Goal: Subscribe to service/newsletter

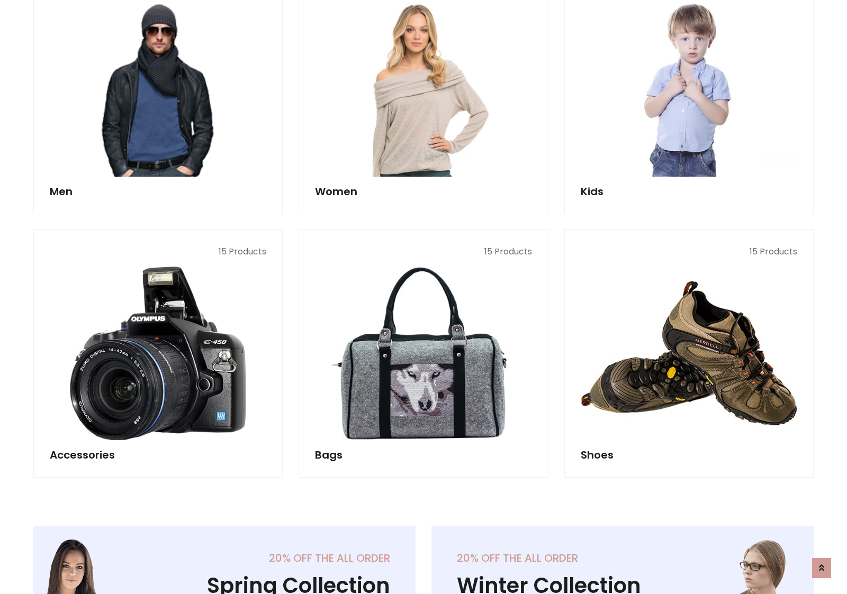
scroll to position [768, 0]
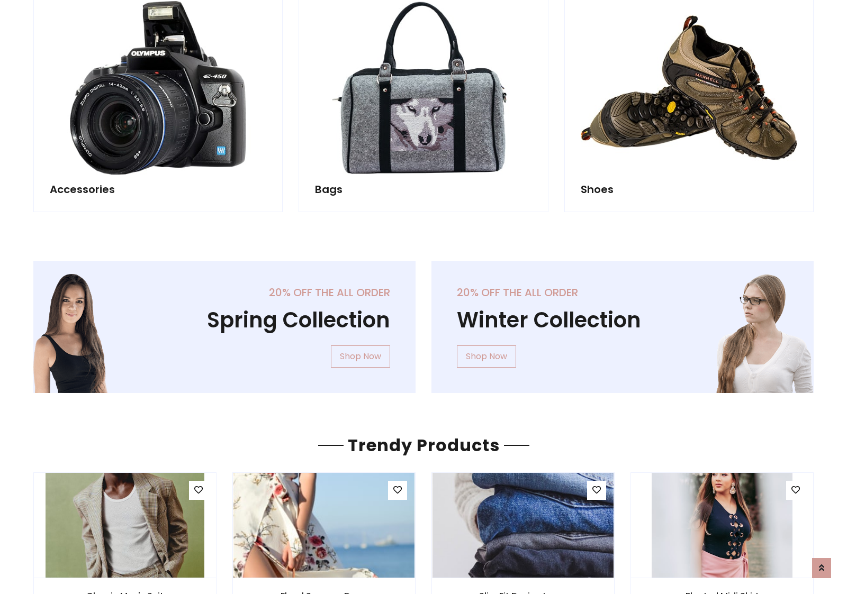
click at [423, 322] on div "20% off the all order Winter Collection Shop Now" at bounding box center [622, 335] width 398 height 149
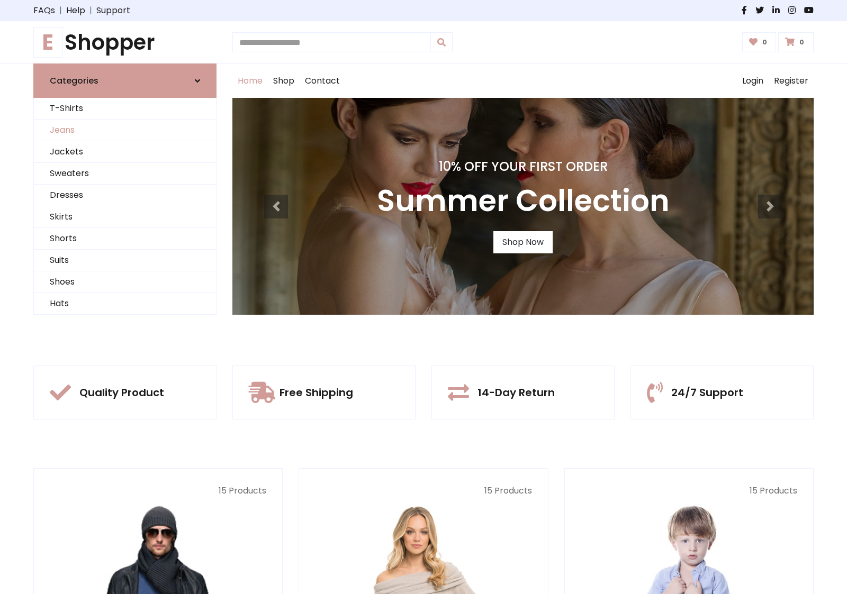
click at [125, 130] on link "Jeans" at bounding box center [125, 131] width 182 height 22
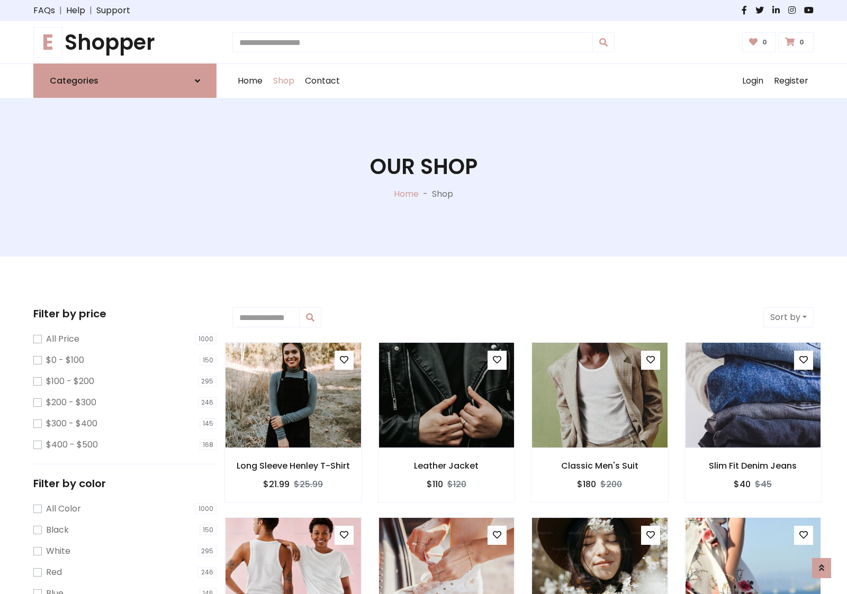
scroll to position [334, 0]
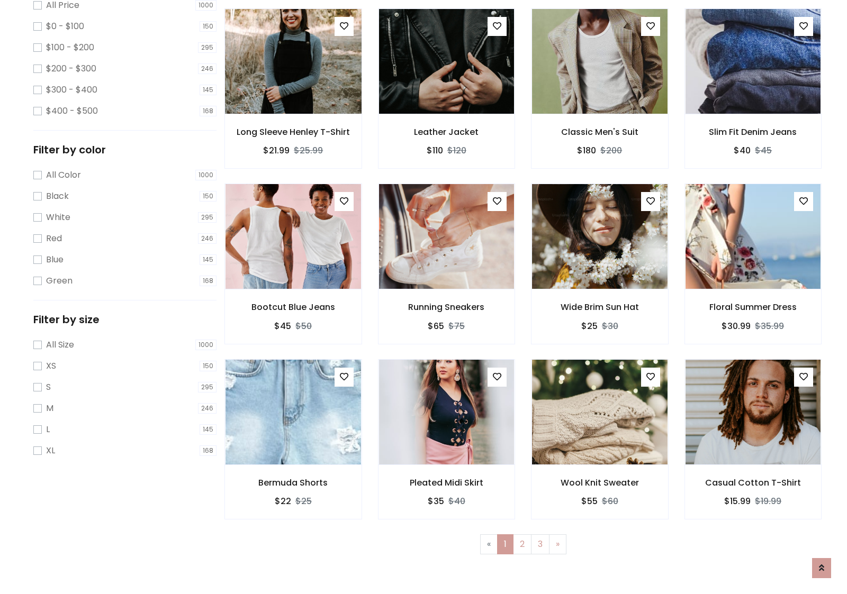
click at [293, 106] on img at bounding box center [293, 61] width 162 height 254
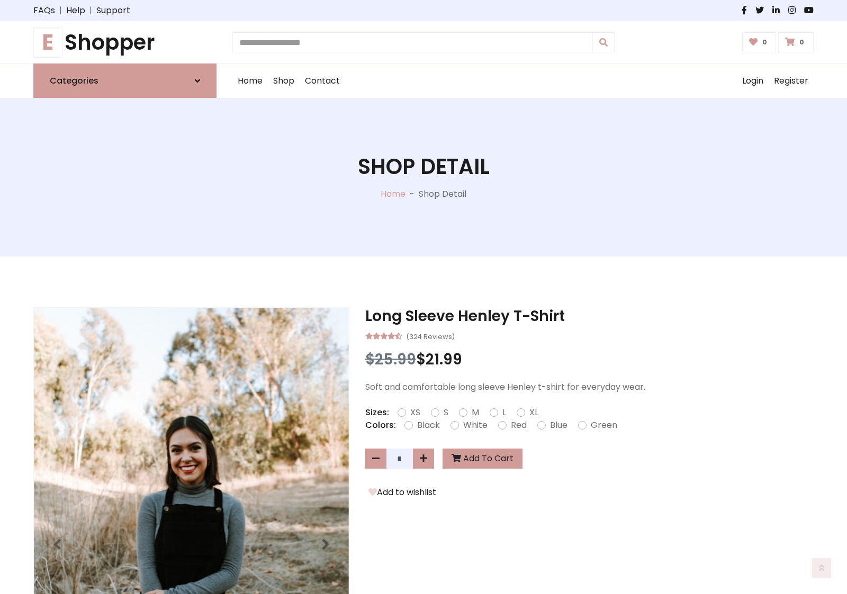
scroll to position [114, 0]
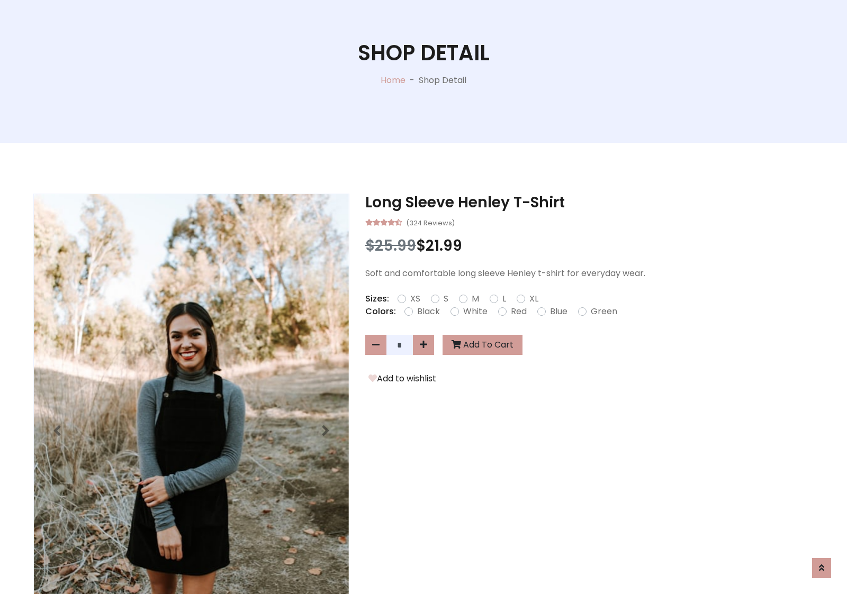
click at [517, 311] on label "Red" at bounding box center [519, 311] width 16 height 13
click at [423, 297] on form "XS S M L XL" at bounding box center [471, 299] width 149 height 13
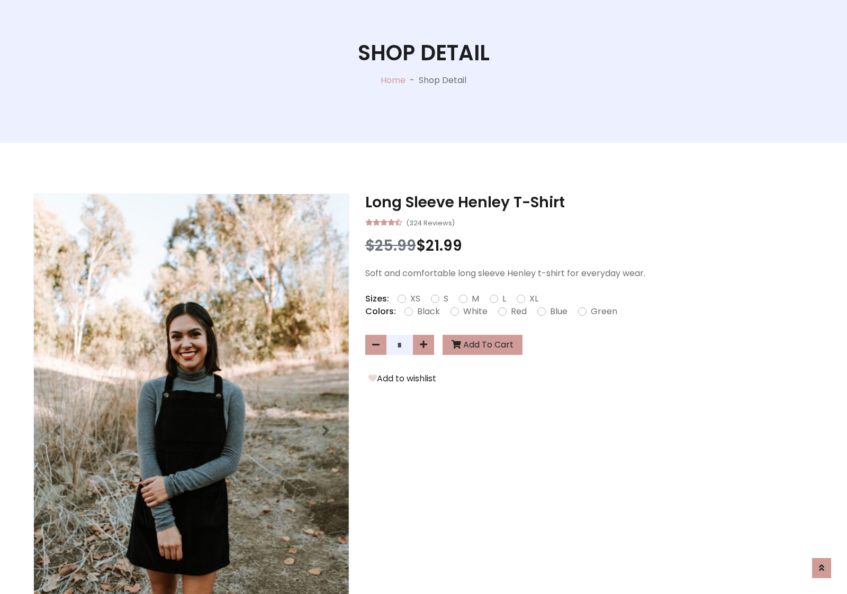
click at [423, 297] on form "XS S M L XL" at bounding box center [471, 299] width 149 height 13
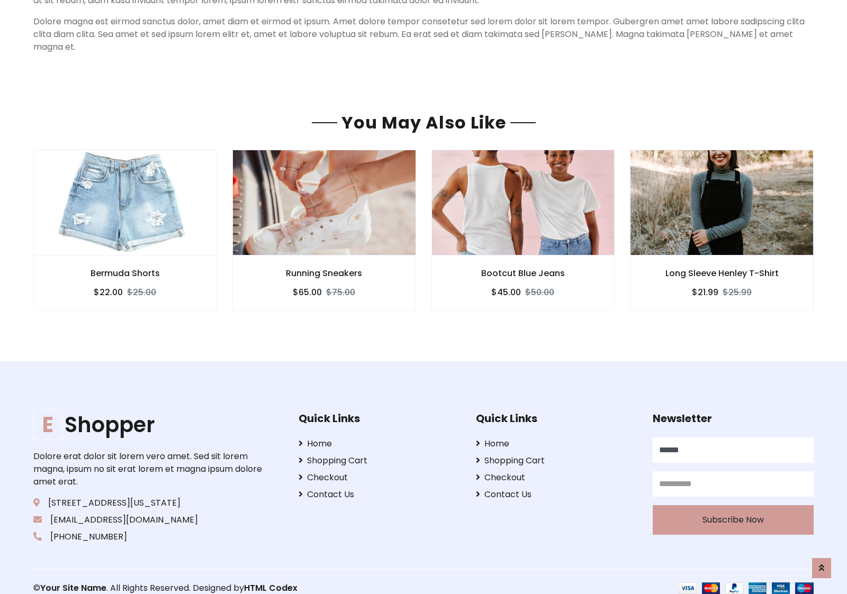
scroll to position [908, 0]
type input "******"
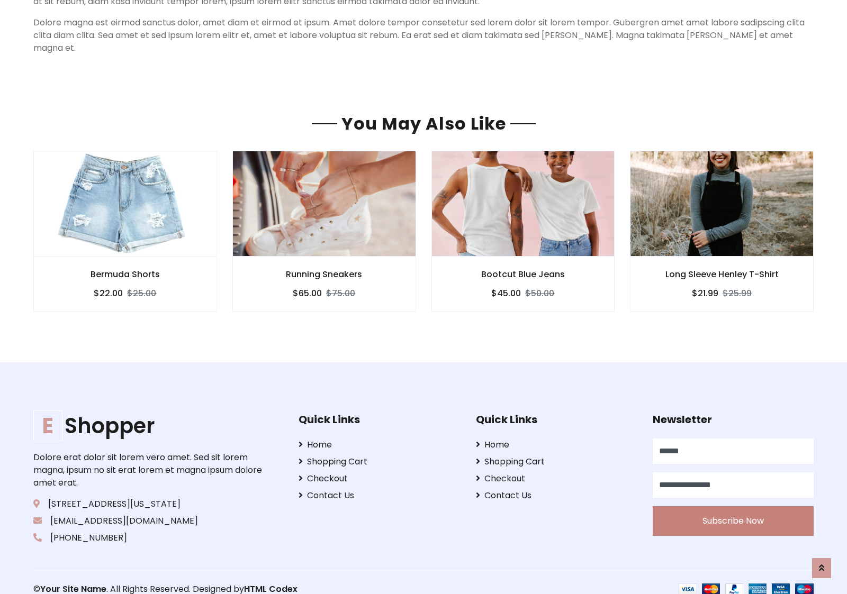
type input "**********"
click at [732, 508] on button "Subscribe Now" at bounding box center [733, 521] width 161 height 30
